Goal: Transaction & Acquisition: Book appointment/travel/reservation

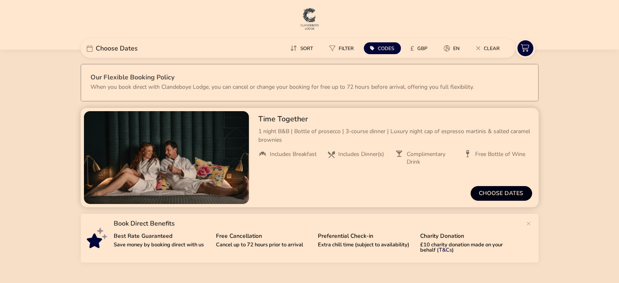
click at [499, 190] on button "Choose dates" at bounding box center [502, 193] width 62 height 15
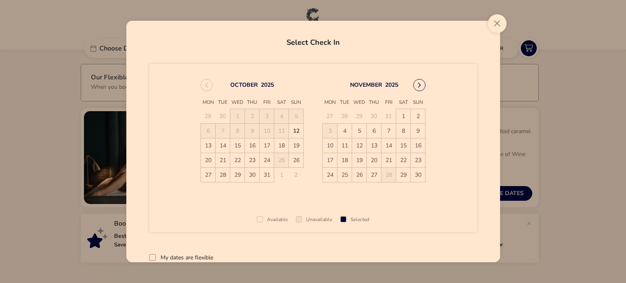
click at [418, 86] on icon "Next Month" at bounding box center [420, 85] width 6 height 6
click at [405, 127] on span "13" at bounding box center [403, 131] width 14 height 14
click at [418, 132] on span "14" at bounding box center [419, 131] width 14 height 14
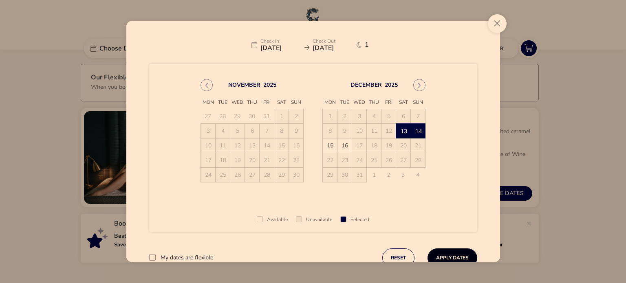
click at [446, 255] on button "Apply Dates" at bounding box center [453, 258] width 50 height 19
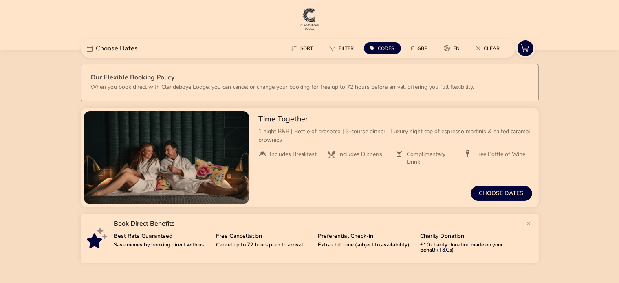
click at [567, 70] on naf-accommodations-shell "Choose Dates Sort Filter Codes £ GBP en Clear Our Flexible Booking Policy When …" at bounding box center [309, 187] width 619 height 259
click at [497, 191] on button "Choose dates" at bounding box center [502, 193] width 62 height 15
